Goal: Information Seeking & Learning: Learn about a topic

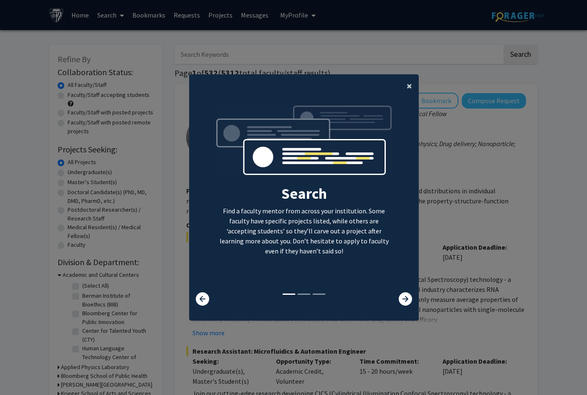
click at [410, 81] on button "×" at bounding box center [409, 85] width 19 height 23
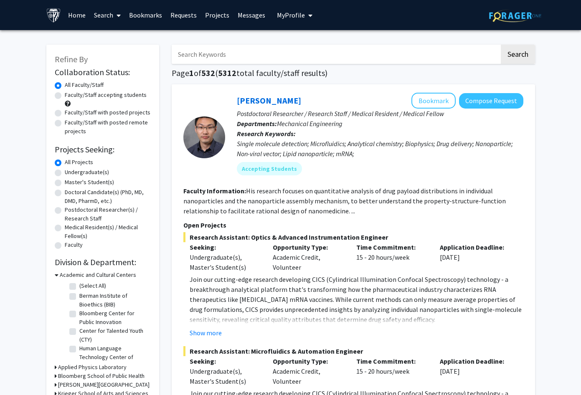
click at [287, 51] on input "Search Keywords" at bounding box center [336, 54] width 328 height 19
type input "pediatric"
click at [501, 45] on button "Search" at bounding box center [518, 54] width 34 height 19
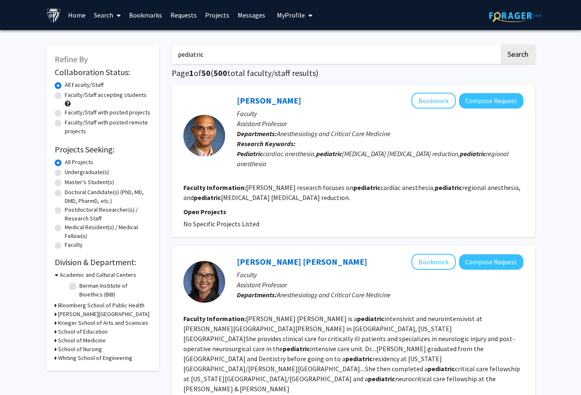
click at [65, 96] on label "Faculty/Staff accepting students" at bounding box center [106, 95] width 82 height 9
click at [65, 96] on input "Faculty/Staff accepting students" at bounding box center [67, 93] width 5 height 5
radio input "true"
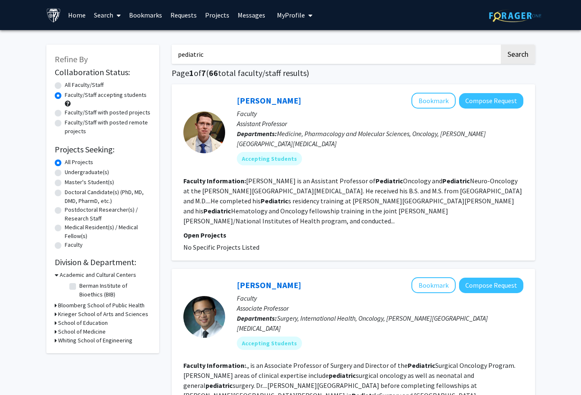
click at [65, 112] on label "Faculty/Staff with posted projects" at bounding box center [108, 112] width 86 height 9
click at [65, 112] on input "Faculty/Staff with posted projects" at bounding box center [67, 110] width 5 height 5
radio input "true"
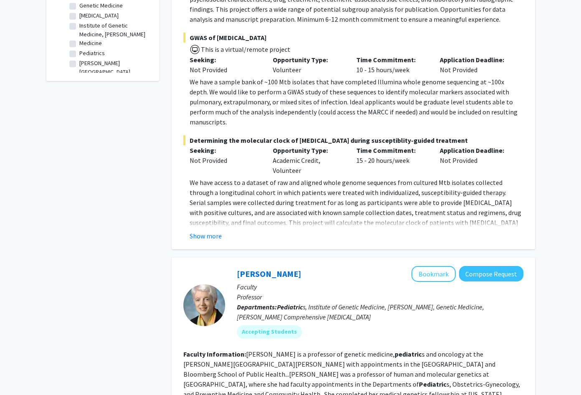
scroll to position [292, 0]
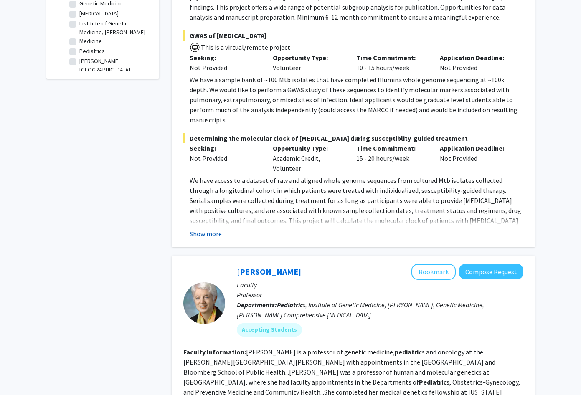
click at [191, 229] on button "Show more" at bounding box center [206, 234] width 32 height 10
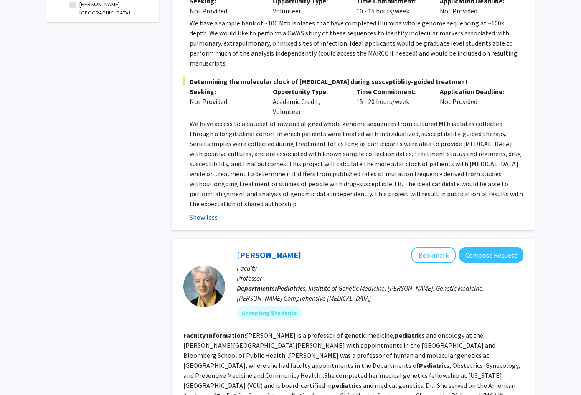
scroll to position [501, 0]
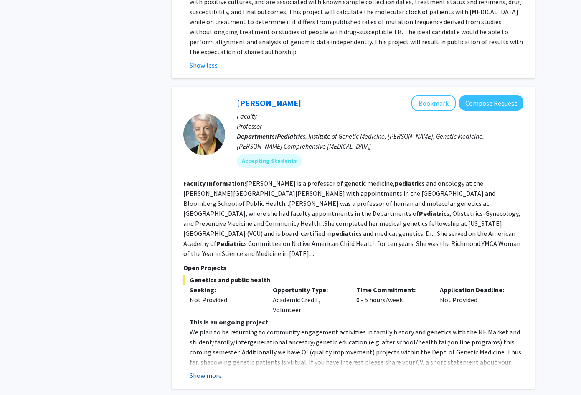
click at [199, 370] on button "Show more" at bounding box center [206, 375] width 32 height 10
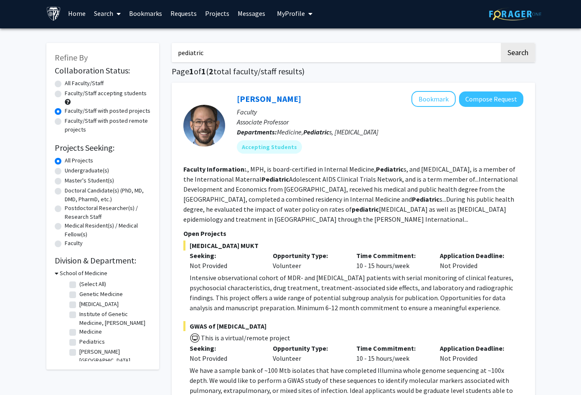
scroll to position [0, 0]
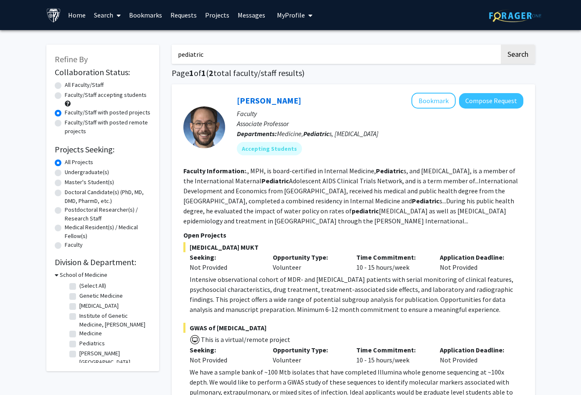
click at [69, 102] on span at bounding box center [68, 104] width 6 height 6
click at [62, 96] on div "Faculty/Staff accepting students" at bounding box center [103, 100] width 96 height 18
click at [65, 98] on label "Faculty/Staff accepting students" at bounding box center [106, 95] width 82 height 9
click at [65, 96] on input "Faculty/Staff accepting students" at bounding box center [67, 93] width 5 height 5
radio input "true"
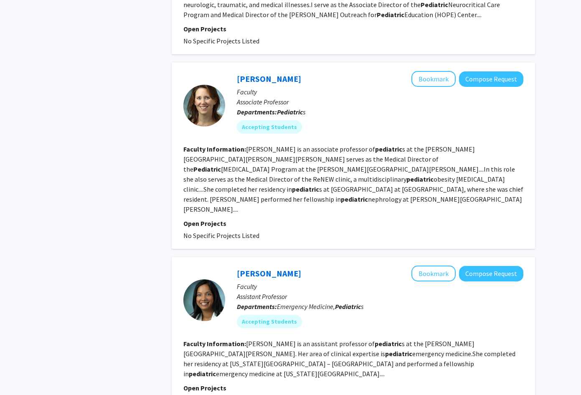
scroll to position [1503, 0]
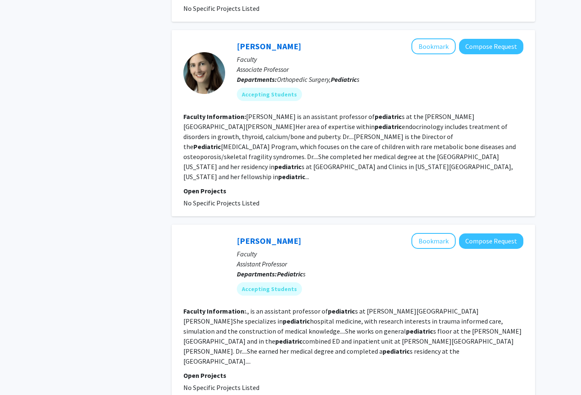
scroll to position [1518, 0]
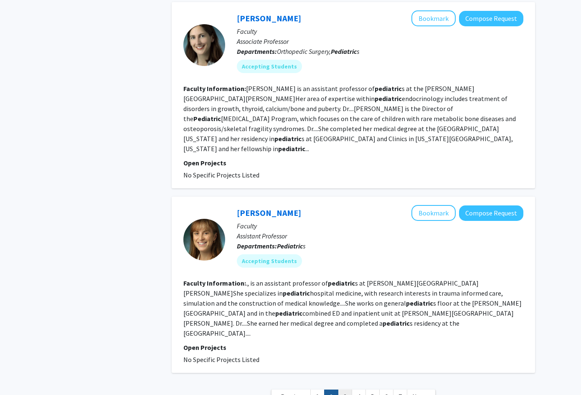
click at [346, 389] on link "3" at bounding box center [345, 396] width 14 height 15
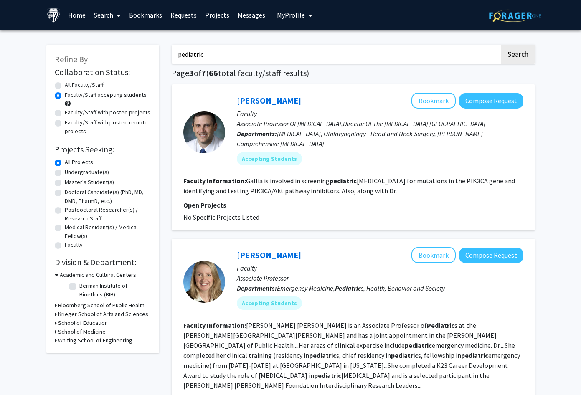
click at [75, 13] on link "Home" at bounding box center [77, 14] width 26 height 29
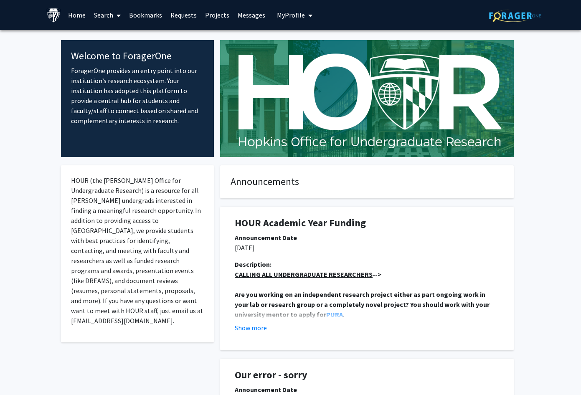
click at [284, 20] on button "My Profile" at bounding box center [294, 15] width 40 height 30
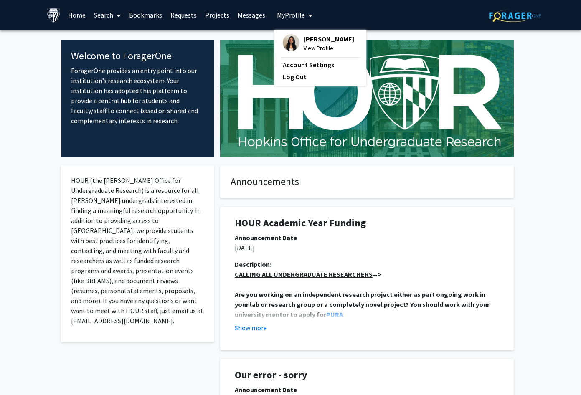
click at [283, 47] on img at bounding box center [291, 42] width 17 height 17
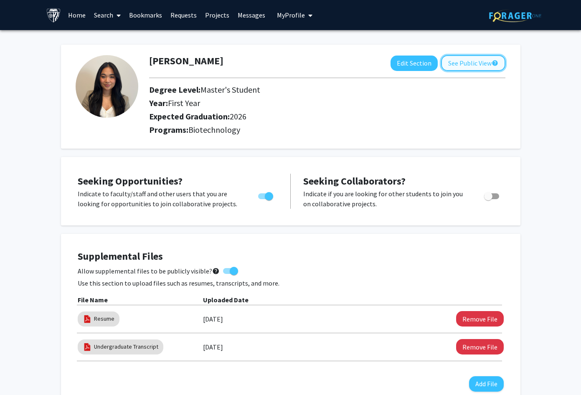
click at [467, 56] on button "See Public View help" at bounding box center [473, 63] width 64 height 16
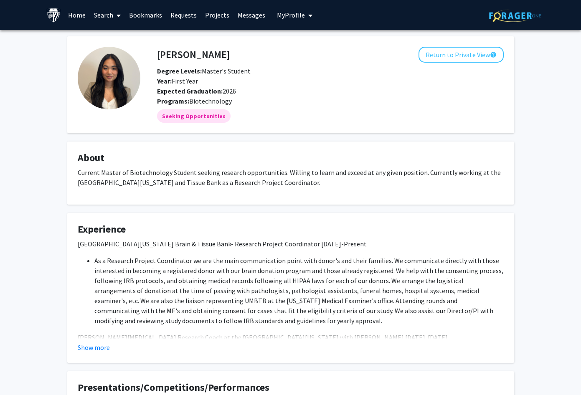
click at [222, 18] on link "Projects" at bounding box center [217, 14] width 33 height 29
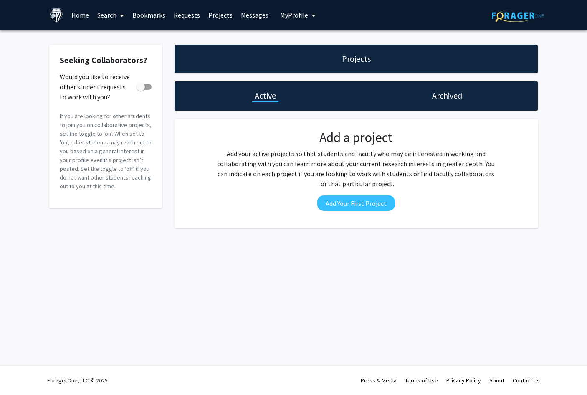
click at [104, 17] on link "Search" at bounding box center [110, 14] width 35 height 29
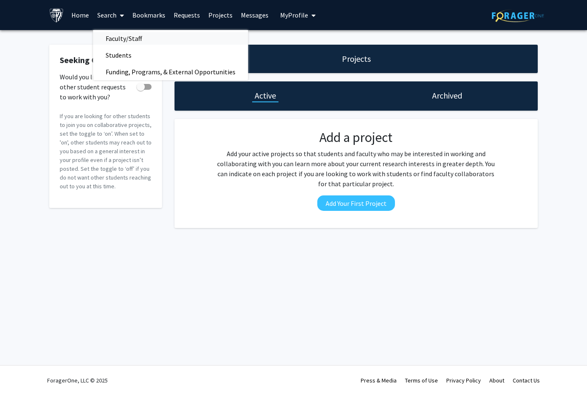
click at [115, 35] on span "Faculty/Staff" at bounding box center [123, 38] width 61 height 17
